Goal: Answer question/provide support: Answer question/provide support

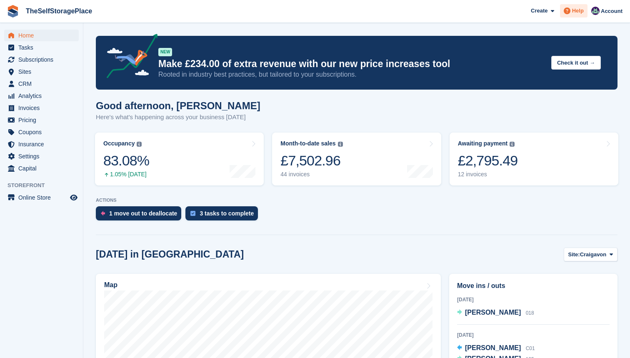
click at [580, 9] on span "Help" at bounding box center [578, 11] width 12 height 8
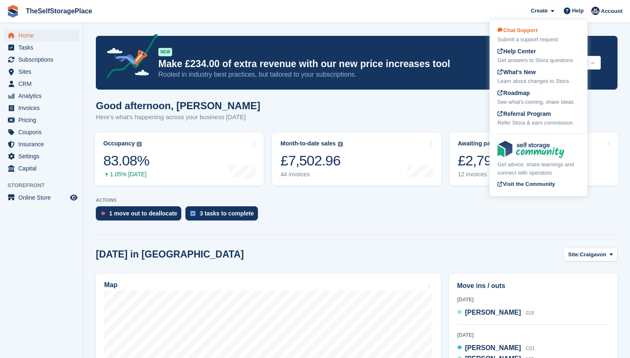
click at [537, 31] on span "Chat Support" at bounding box center [517, 30] width 40 height 6
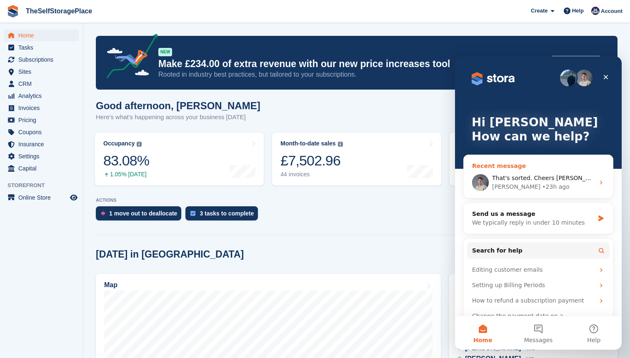
click at [522, 178] on span "That's sorted. Cheers Sam. Enojy the rest of your day" at bounding box center [588, 177] width 192 height 7
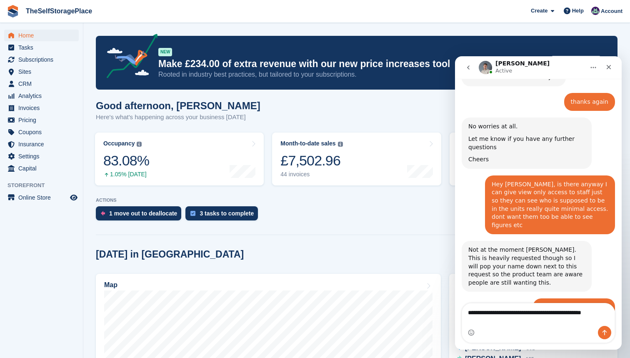
scroll to position [855, 0]
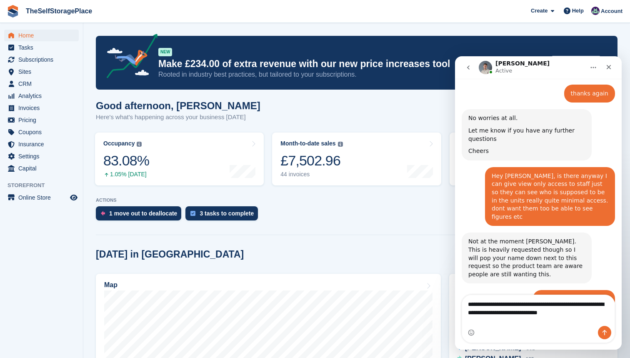
type textarea "**********"
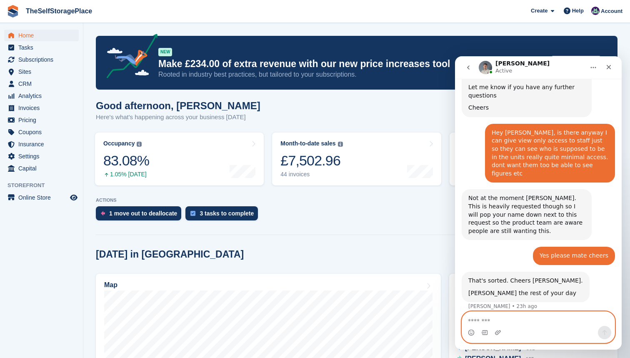
scroll to position [0, 0]
drag, startPoint x: 14, startPoint y: 23, endPoint x: 381, endPoint y: 102, distance: 376.1
click at [381, 102] on div "Good afternoon, Sam Here's what's happening across your business today" at bounding box center [356, 116] width 521 height 32
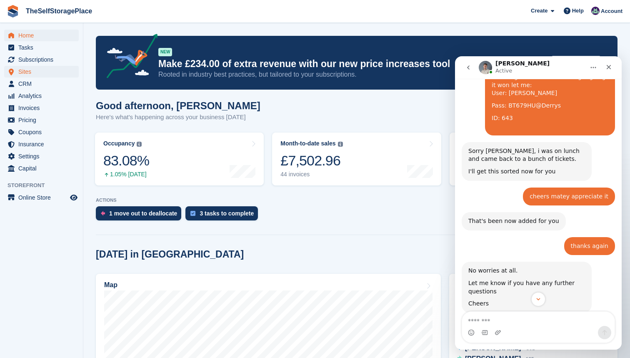
click at [30, 70] on span "Sites" at bounding box center [43, 72] width 50 height 12
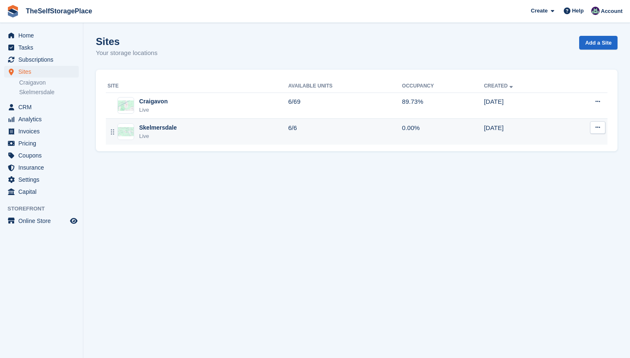
click at [213, 142] on td "Skelmersdale Live" at bounding box center [197, 132] width 182 height 26
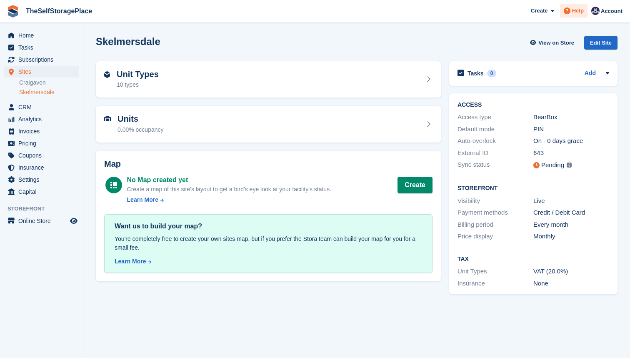
click at [573, 15] on span "Help" at bounding box center [578, 11] width 12 height 8
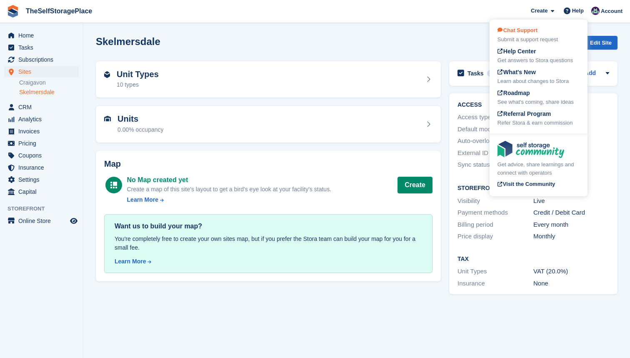
click at [545, 39] on div "Submit a support request" at bounding box center [538, 39] width 82 height 8
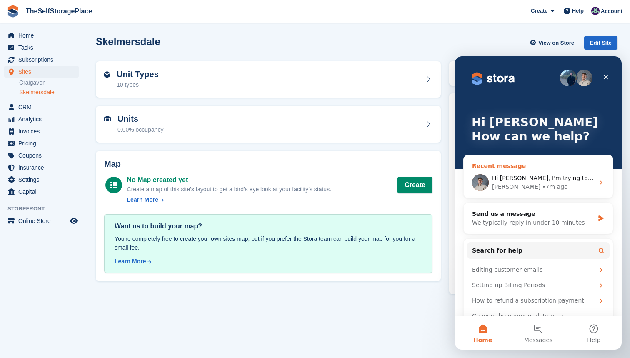
click at [550, 183] on div "Bradley • 7m ago" at bounding box center [543, 186] width 102 height 9
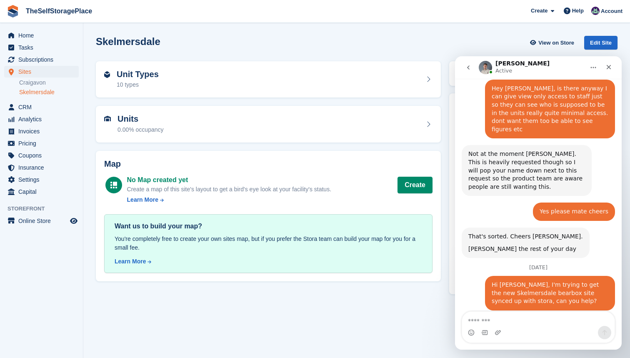
scroll to position [954, 0]
drag, startPoint x: 466, startPoint y: 274, endPoint x: 585, endPoint y: 286, distance: 119.3
click at [585, 316] on div "Hi Sam, Do you have your smart entry authentication/APi details in place alread…" at bounding box center [526, 339] width 130 height 47
copy div "Do you have your smart entry authentication/APi details in place already?"
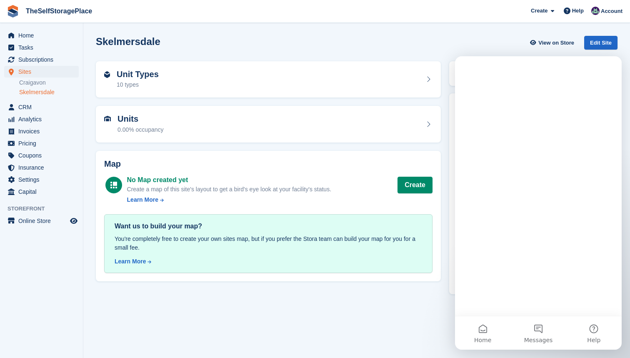
scroll to position [0, 0]
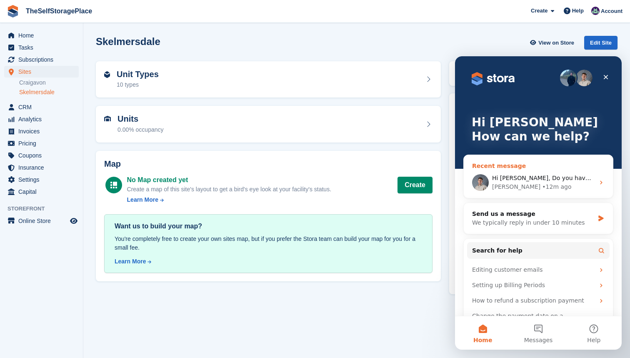
click at [542, 185] on div "• 12m ago" at bounding box center [556, 186] width 29 height 9
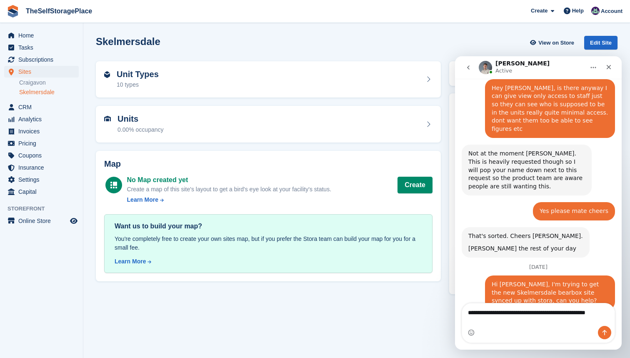
scroll to position [963, 0]
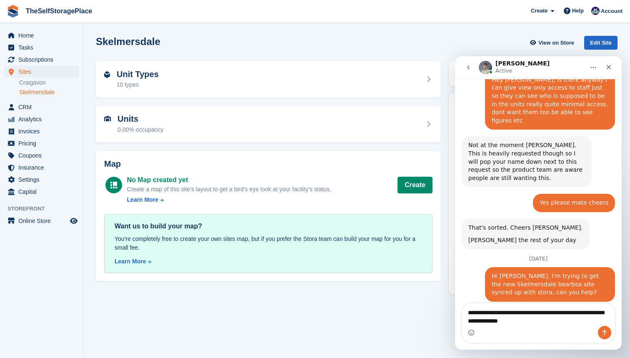
type textarea "**********"
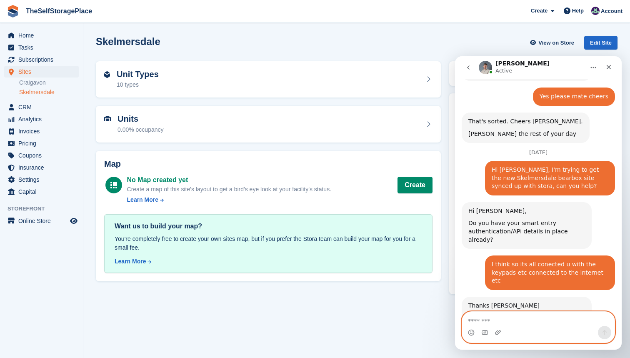
scroll to position [1071, 0]
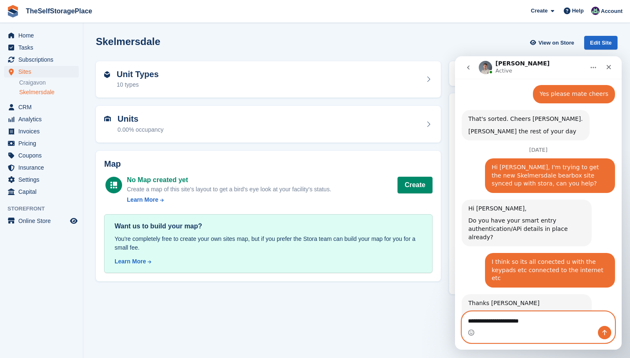
type textarea "**********"
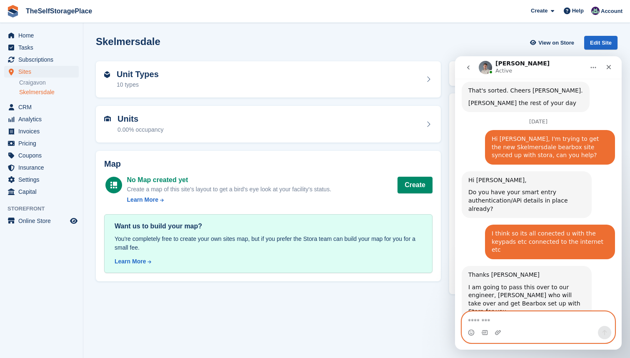
scroll to position [1126, 0]
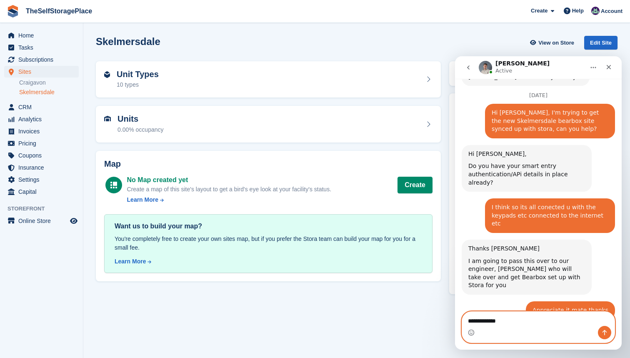
type textarea "**********"
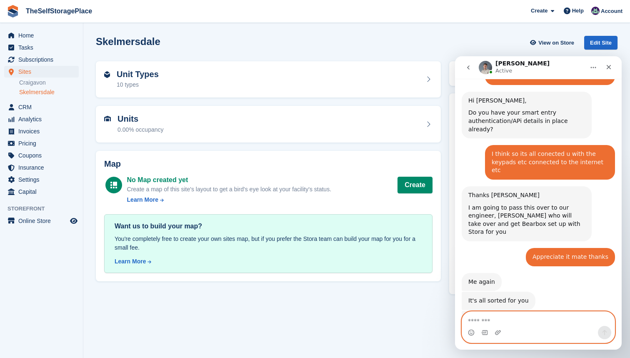
scroll to position [1219, 0]
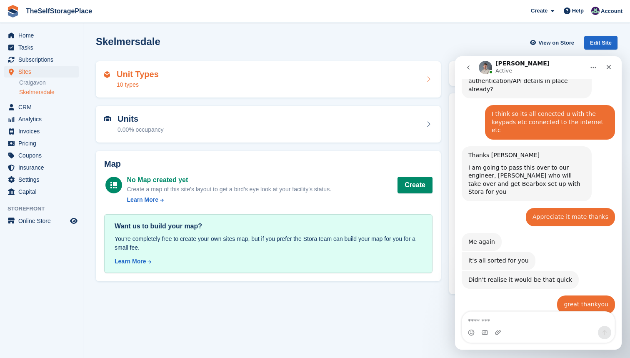
click at [160, 79] on div "Unit Types 10 types" at bounding box center [268, 80] width 328 height 20
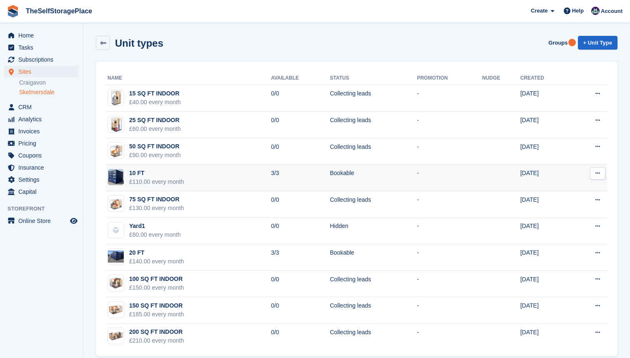
click at [182, 171] on div "10 FT" at bounding box center [156, 173] width 55 height 9
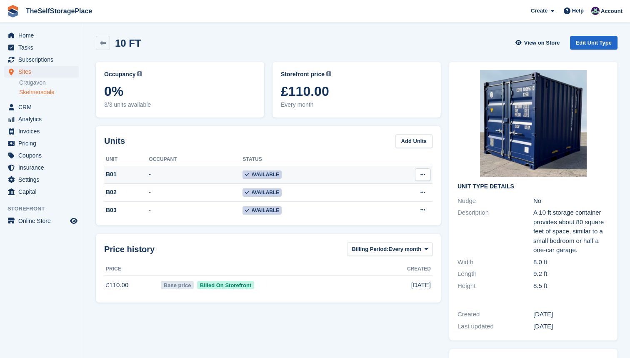
click at [329, 168] on td "Available" at bounding box center [307, 175] width 131 height 18
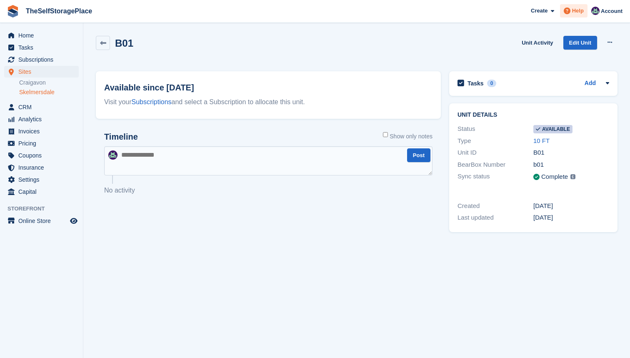
click at [576, 12] on span "Help" at bounding box center [578, 11] width 12 height 8
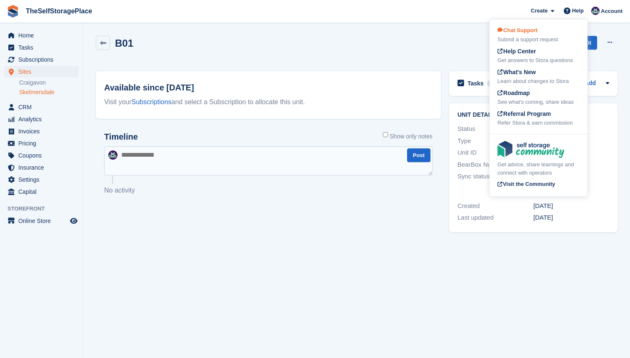
click at [537, 35] on div "Submit a support request" at bounding box center [538, 39] width 82 height 8
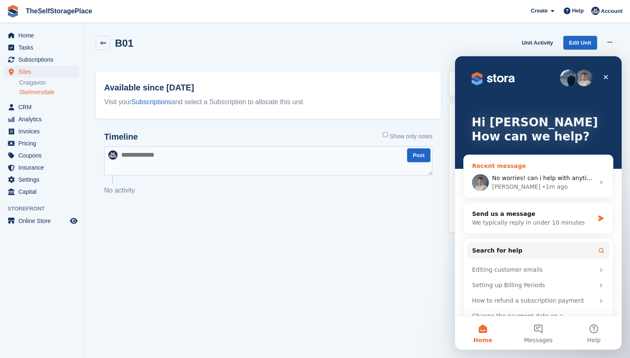
click at [542, 183] on div "• 1m ago" at bounding box center [554, 186] width 25 height 9
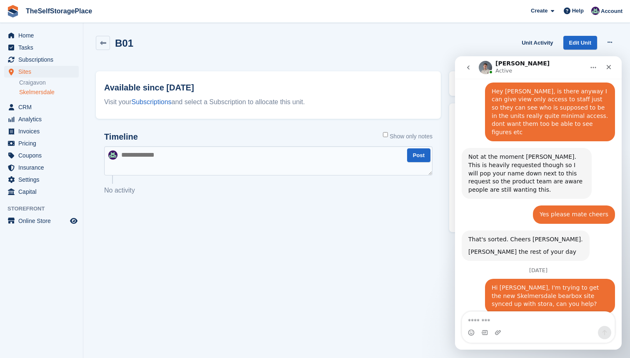
scroll to position [1187, 0]
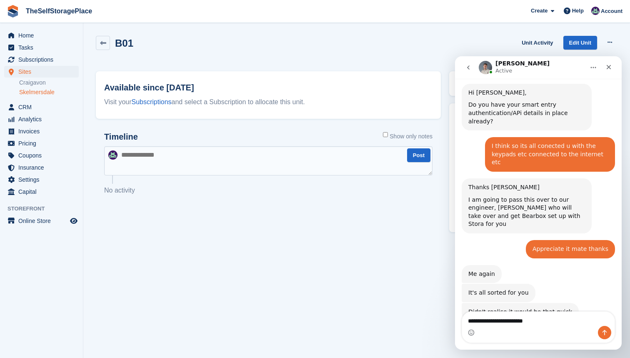
type textarea "**********"
